Goal: Task Accomplishment & Management: Use online tool/utility

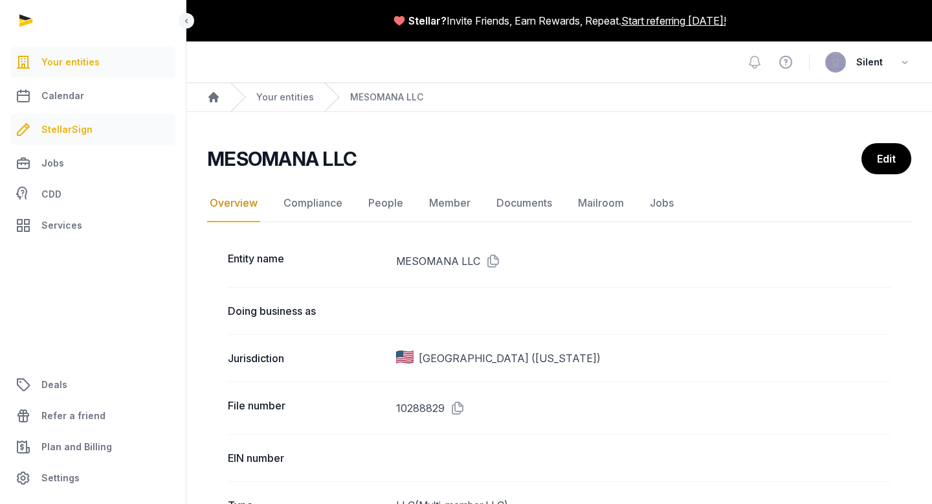
click at [89, 130] on link "StellarSign" at bounding box center [92, 129] width 165 height 31
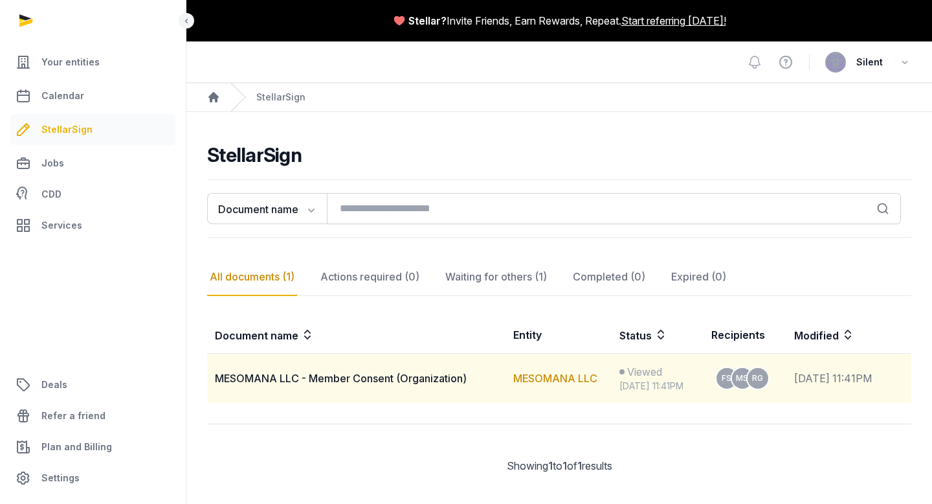
click at [346, 376] on span "MESOMANA LLC - Member Consent (Organization)" at bounding box center [341, 377] width 252 height 13
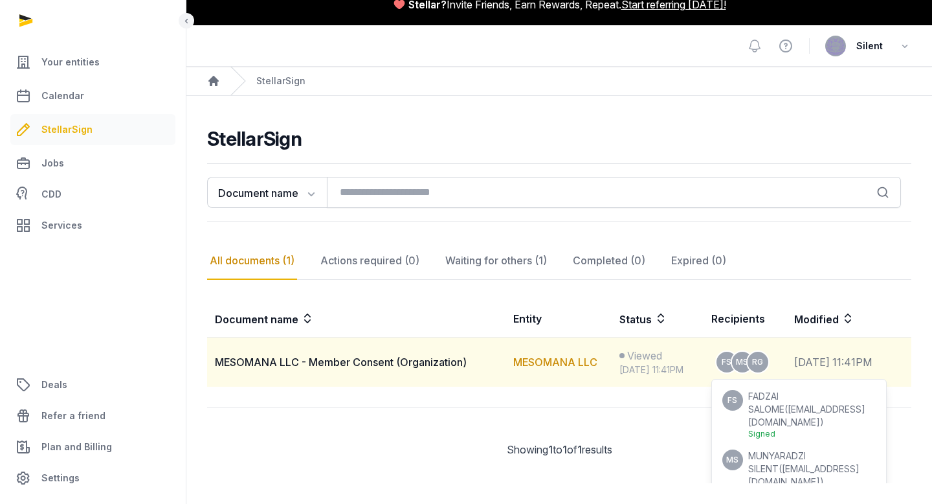
click at [752, 358] on span "RG" at bounding box center [757, 362] width 11 height 8
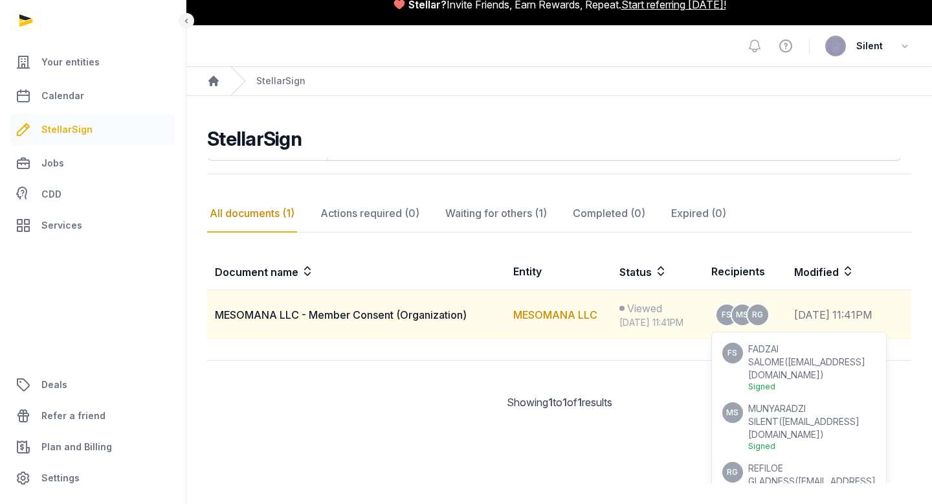
scroll to position [0, 0]
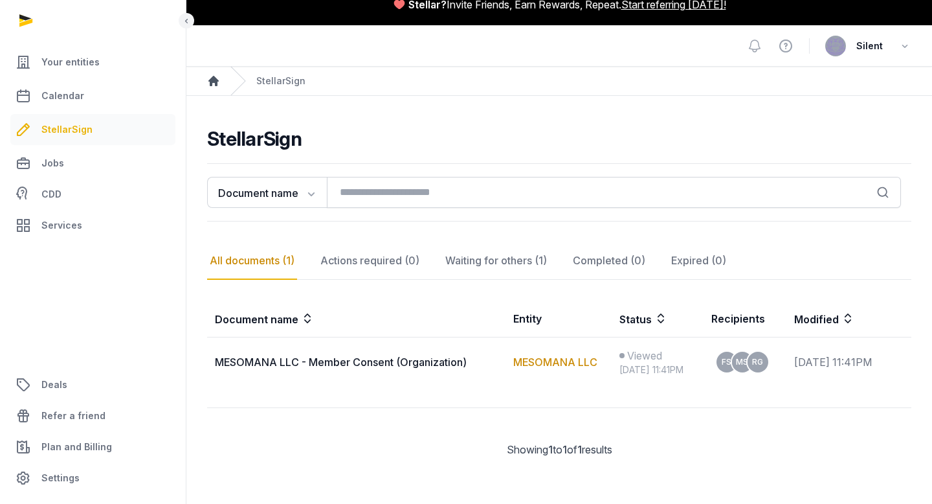
click at [216, 75] on icon "Breadcrumb" at bounding box center [213, 80] width 13 height 13
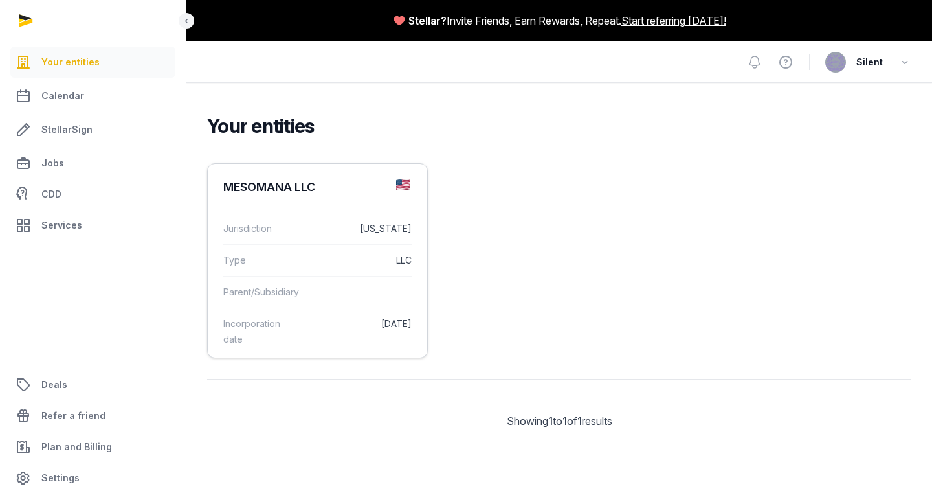
click at [345, 256] on dd "LLC" at bounding box center [358, 260] width 107 height 16
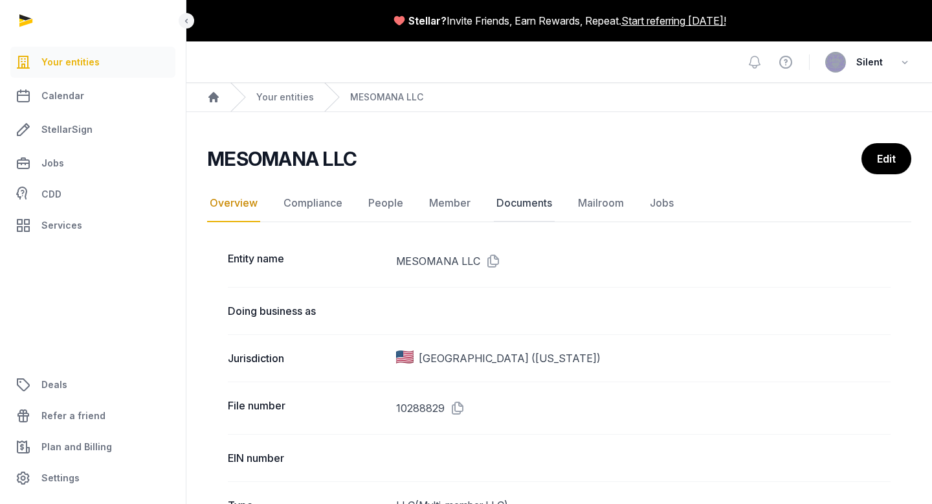
click at [515, 204] on link "Documents" at bounding box center [524, 203] width 61 height 38
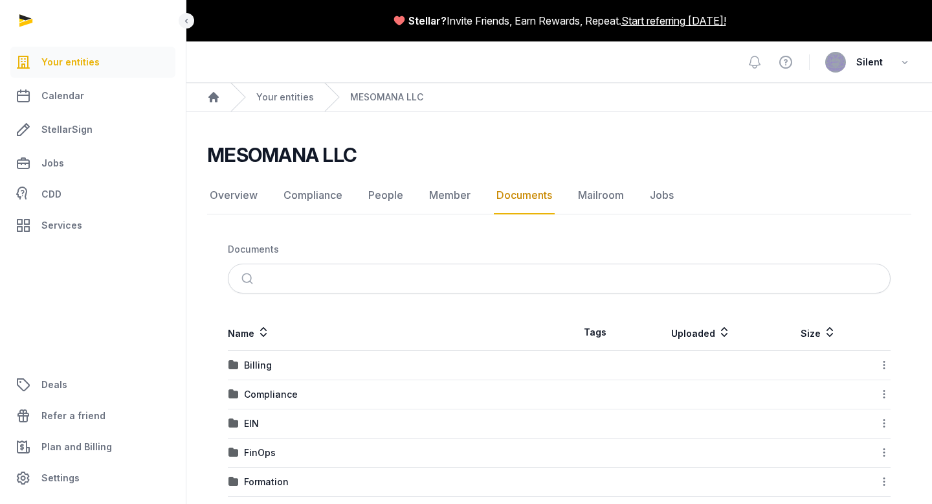
scroll to position [47, 0]
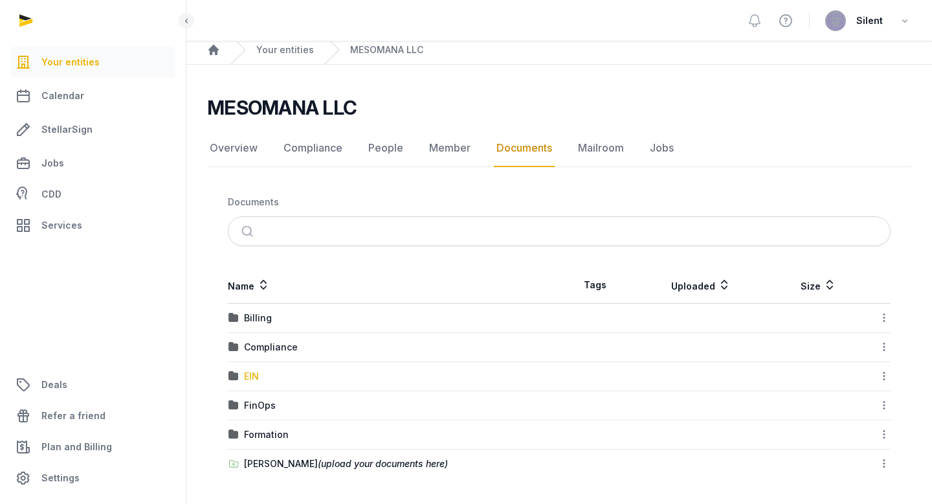
click at [250, 373] on div "EIN" at bounding box center [251, 376] width 15 height 13
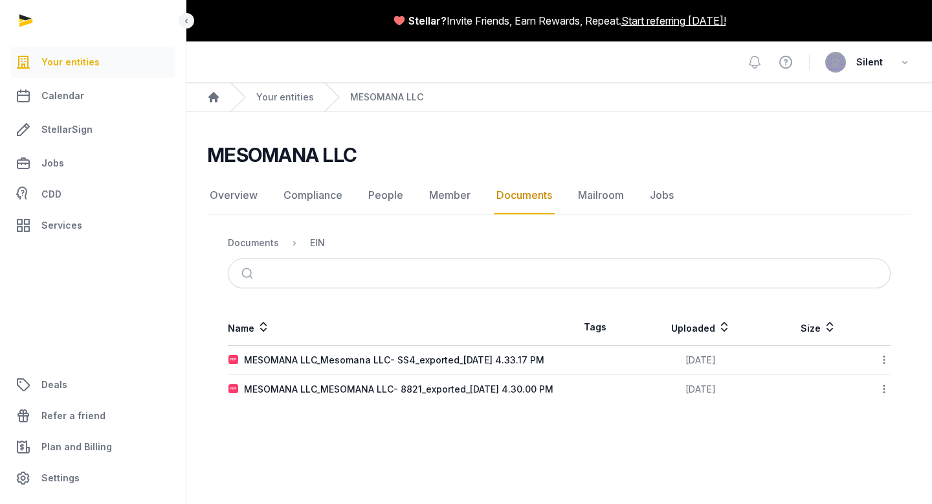
scroll to position [0, 0]
click at [346, 357] on div "MESOMANA LLC_Mesomana LLC- SS4_exported_2025-08-12 4.33.17 PM" at bounding box center [394, 359] width 300 height 13
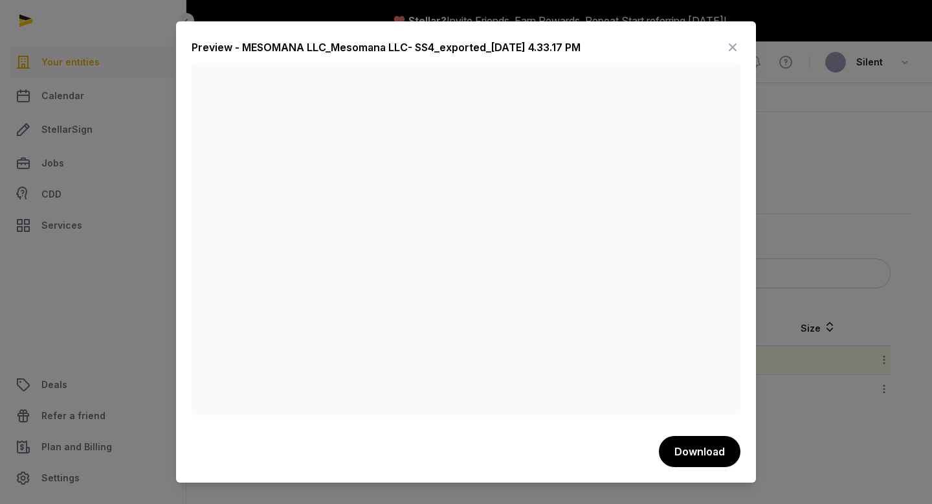
click at [735, 47] on icon at bounding box center [733, 47] width 16 height 21
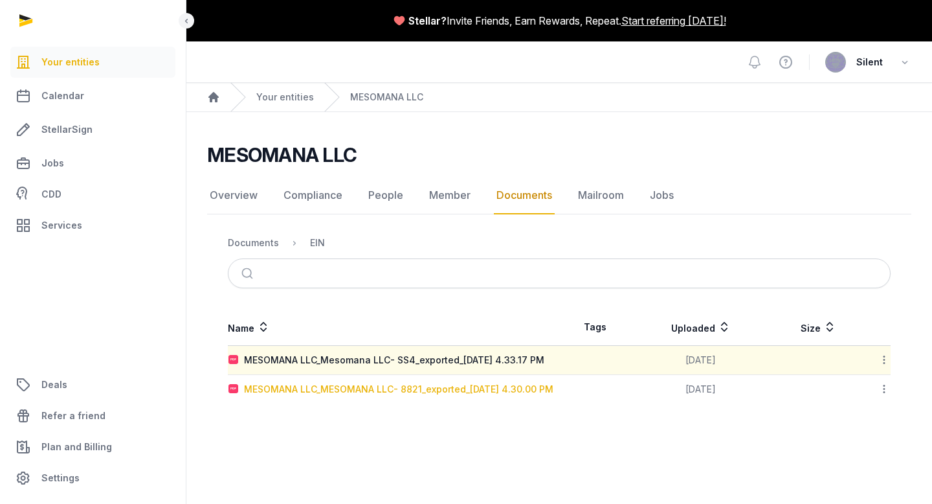
click at [392, 393] on div "MESOMANA LLC_MESOMANA LLC- 8821_exported_2025-08-12 4.30.00 PM" at bounding box center [398, 388] width 309 height 13
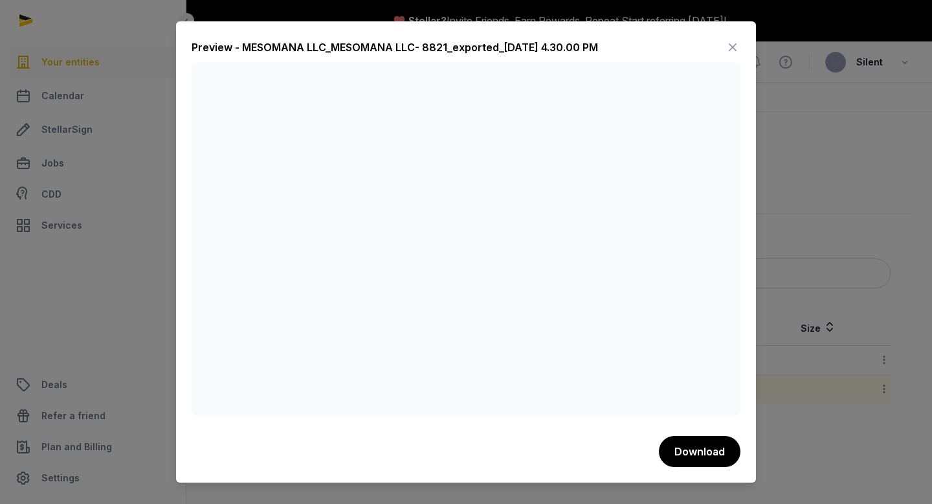
click at [734, 41] on icon at bounding box center [733, 47] width 16 height 21
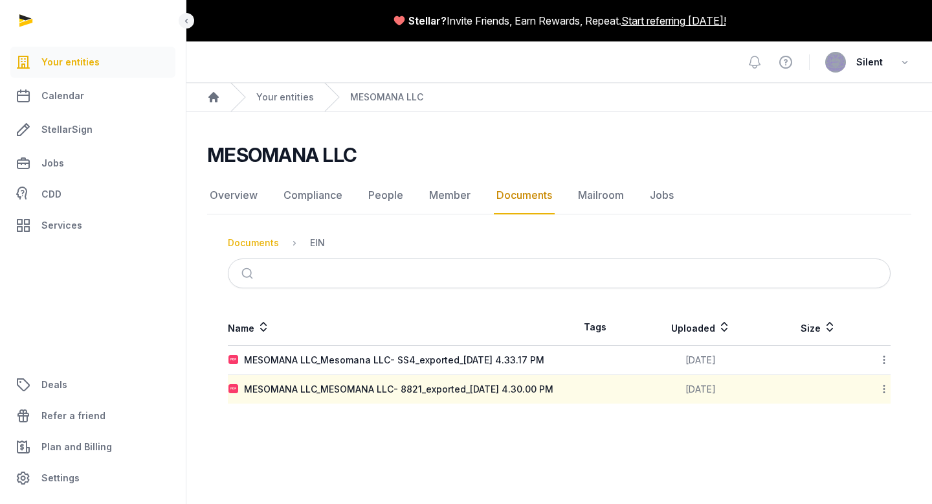
click at [260, 245] on div "Documents" at bounding box center [253, 242] width 51 height 13
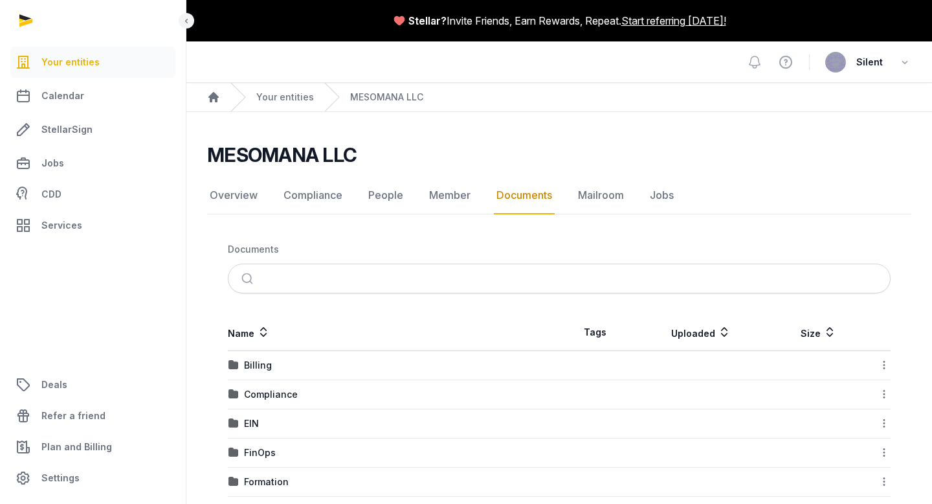
scroll to position [47, 0]
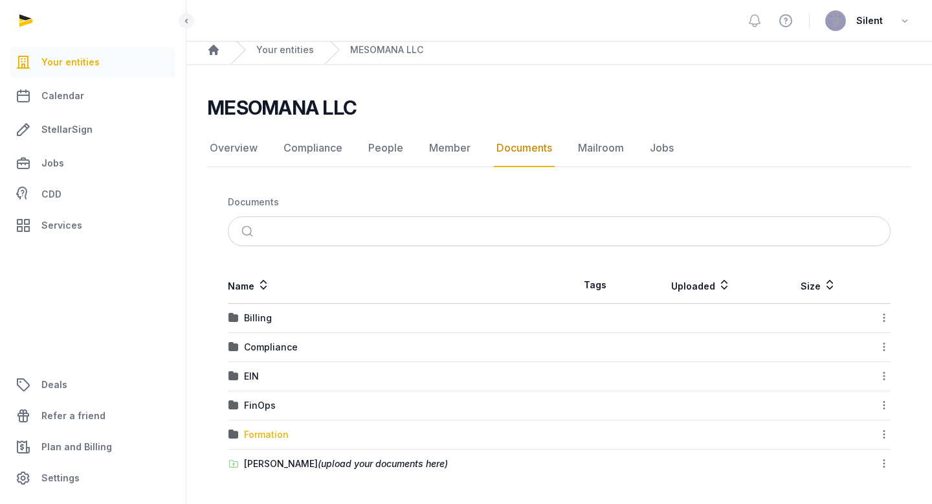
click at [276, 433] on div "Formation" at bounding box center [266, 434] width 45 height 13
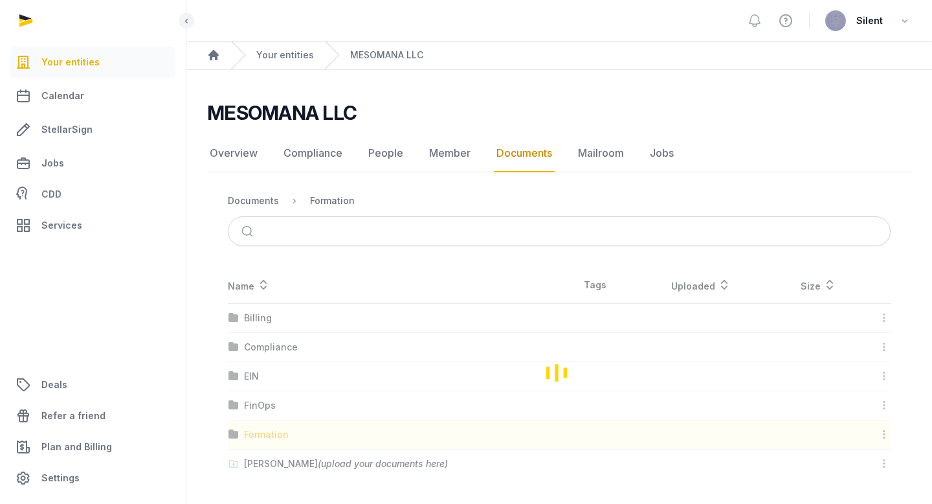
scroll to position [0, 0]
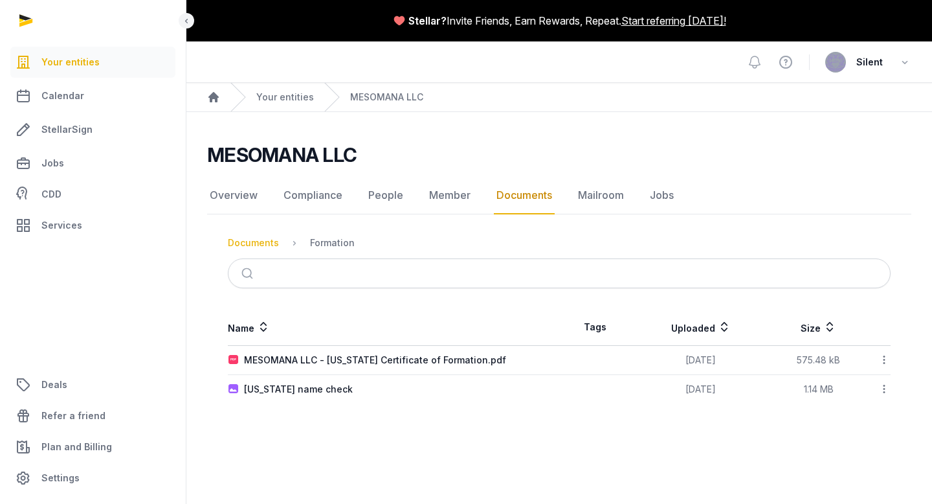
click at [263, 240] on div "Documents" at bounding box center [253, 242] width 51 height 13
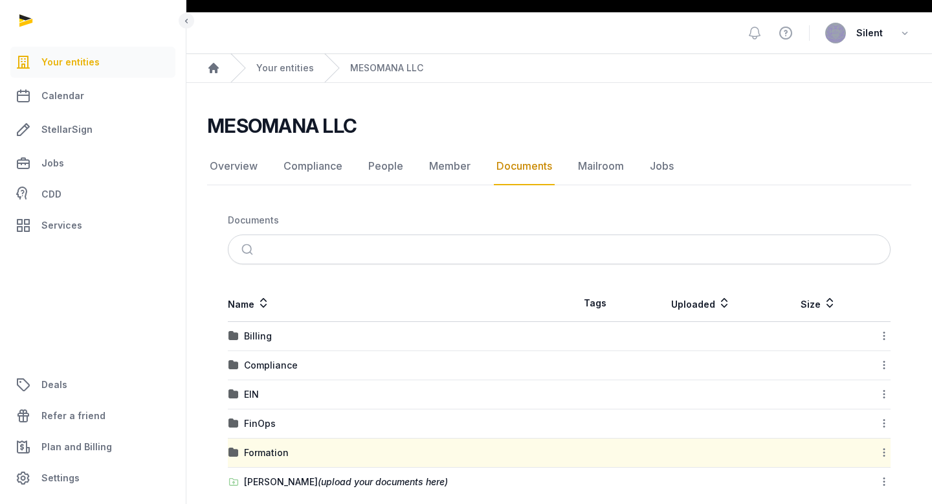
scroll to position [47, 0]
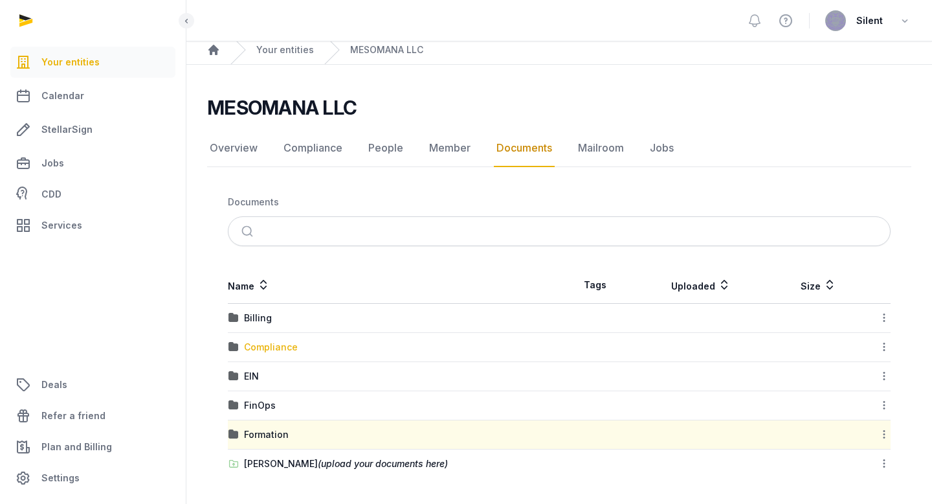
click at [252, 346] on div "Compliance" at bounding box center [271, 346] width 54 height 13
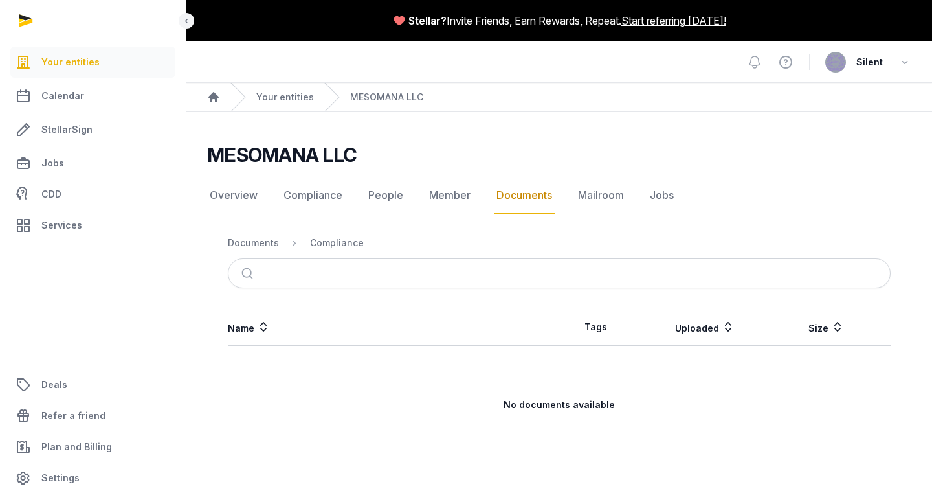
scroll to position [0, 0]
click at [263, 242] on div "Documents" at bounding box center [253, 242] width 51 height 13
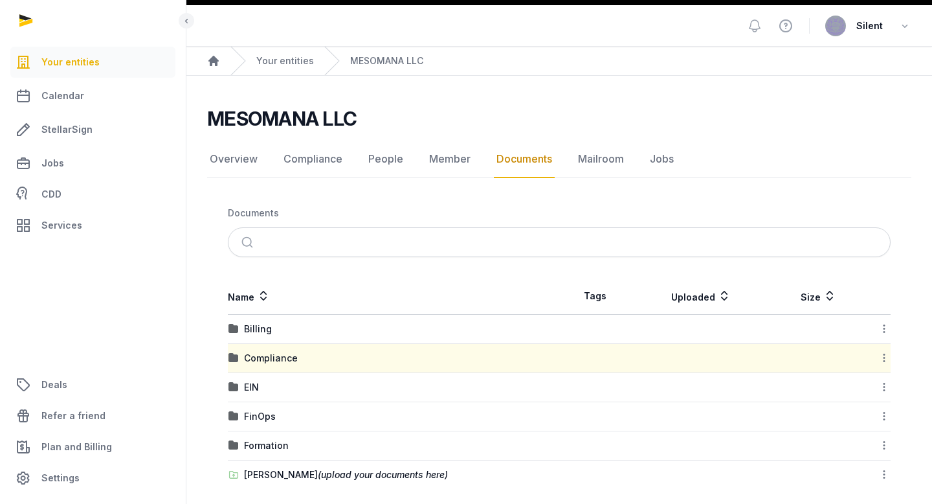
scroll to position [47, 0]
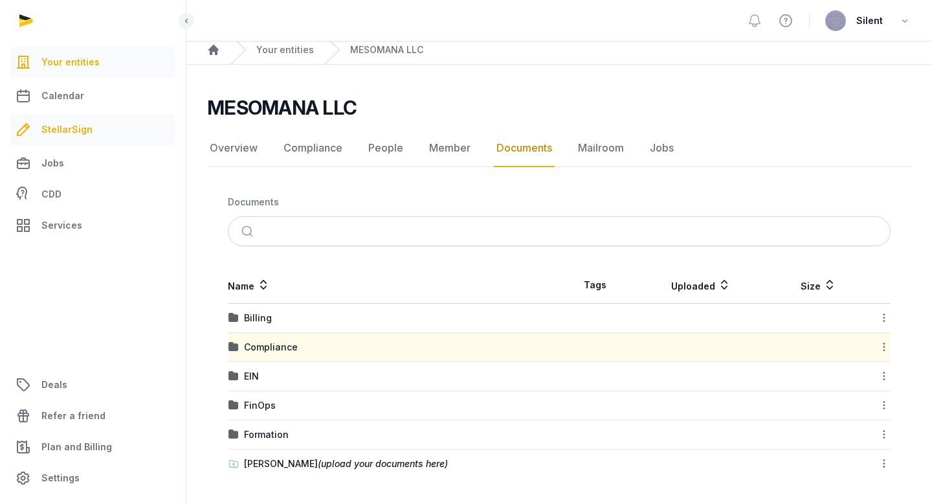
click at [96, 133] on link "StellarSign" at bounding box center [92, 129] width 165 height 31
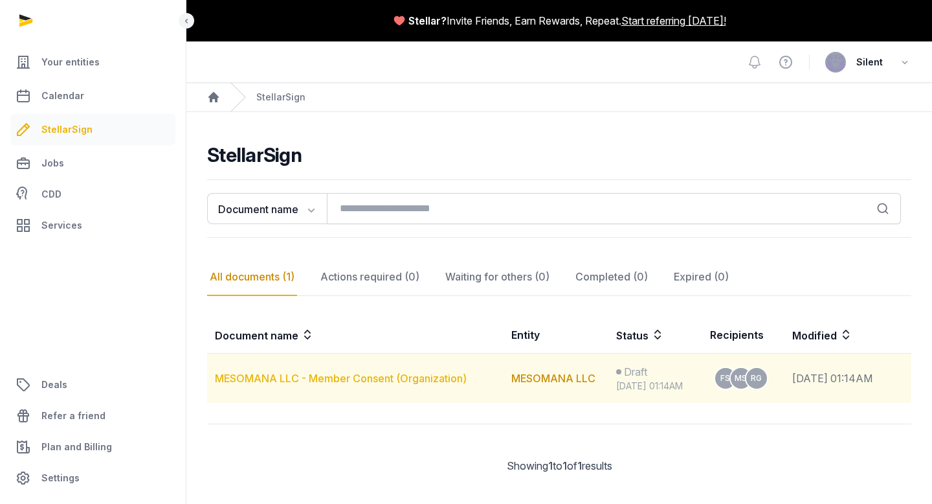
click at [329, 379] on link "MESOMANA LLC - Member Consent (Organization)" at bounding box center [341, 377] width 252 height 13
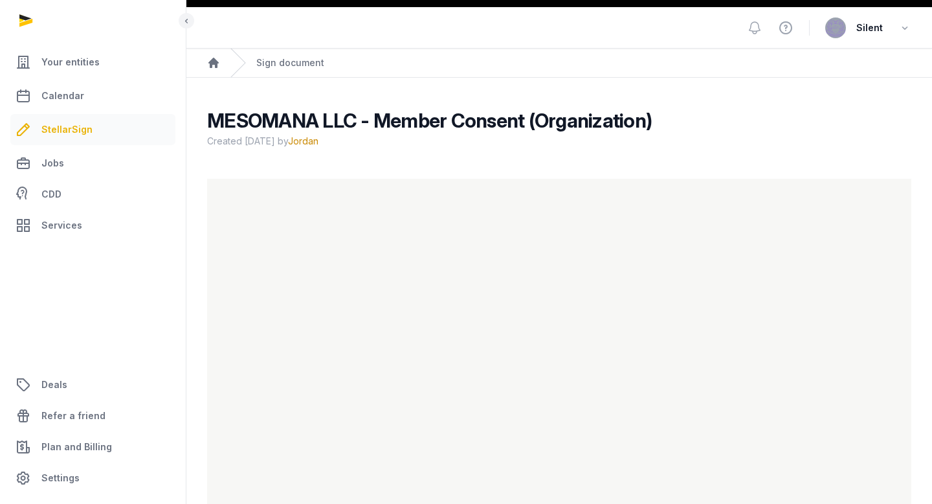
scroll to position [82, 0]
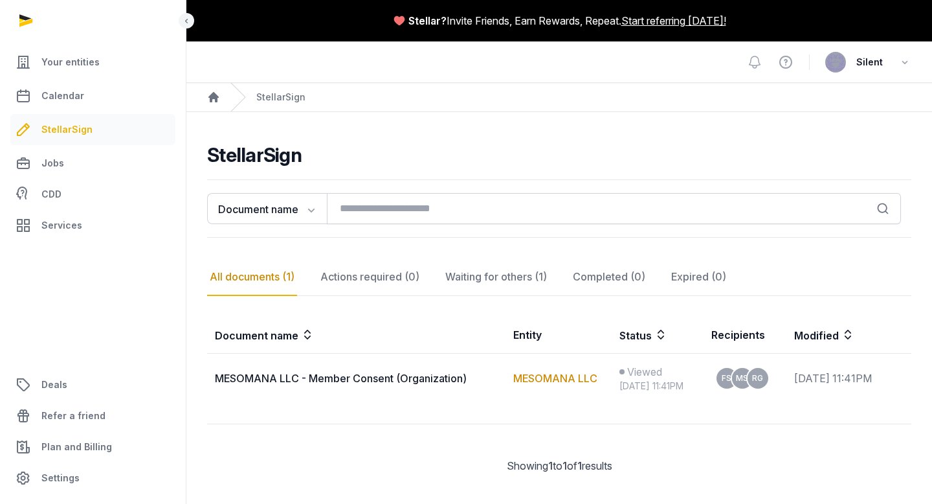
scroll to position [16, 0]
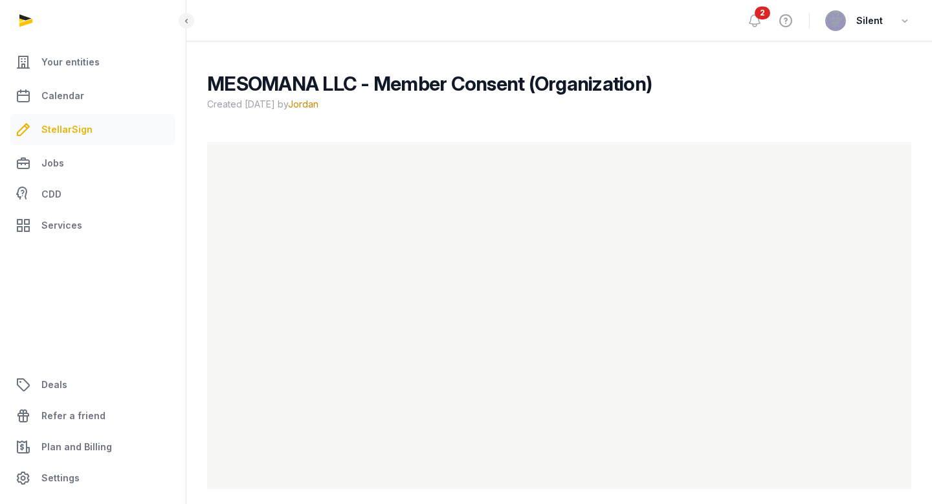
scroll to position [82, 0]
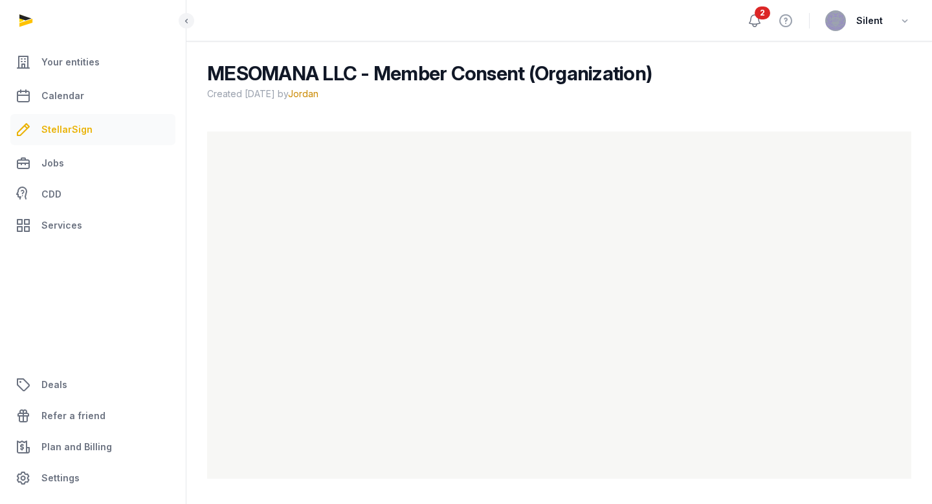
click at [757, 19] on icon at bounding box center [755, 21] width 16 height 16
